Goal: Find contact information: Find phone number

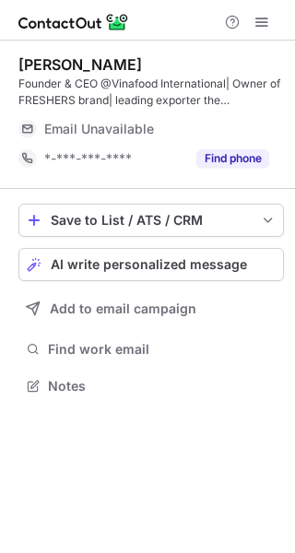
scroll to position [373, 295]
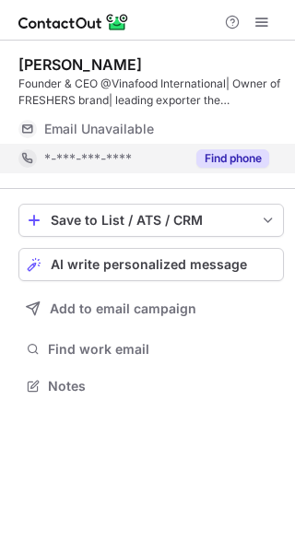
click at [214, 159] on button "Find phone" at bounding box center [232, 158] width 73 height 18
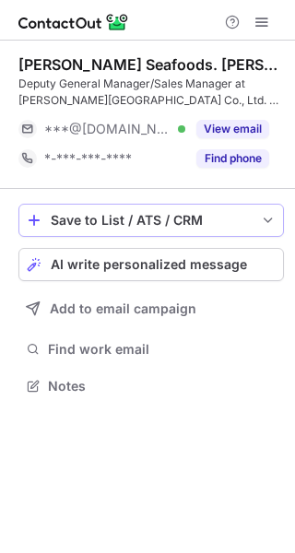
scroll to position [373, 295]
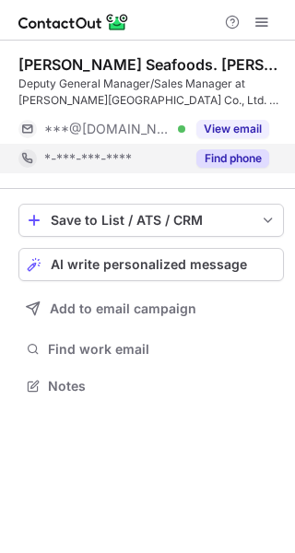
click at [215, 157] on button "Find phone" at bounding box center [232, 158] width 73 height 18
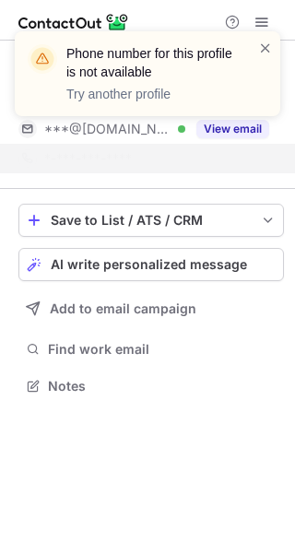
click at [274, 40] on div "Phone number for this profile is not available Try another profile" at bounding box center [147, 73] width 265 height 85
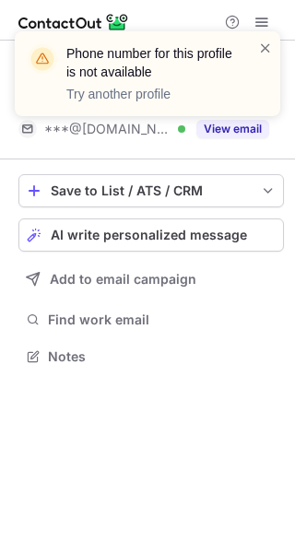
scroll to position [344, 295]
click at [264, 46] on span at bounding box center [265, 48] width 15 height 18
